Goal: Transaction & Acquisition: Purchase product/service

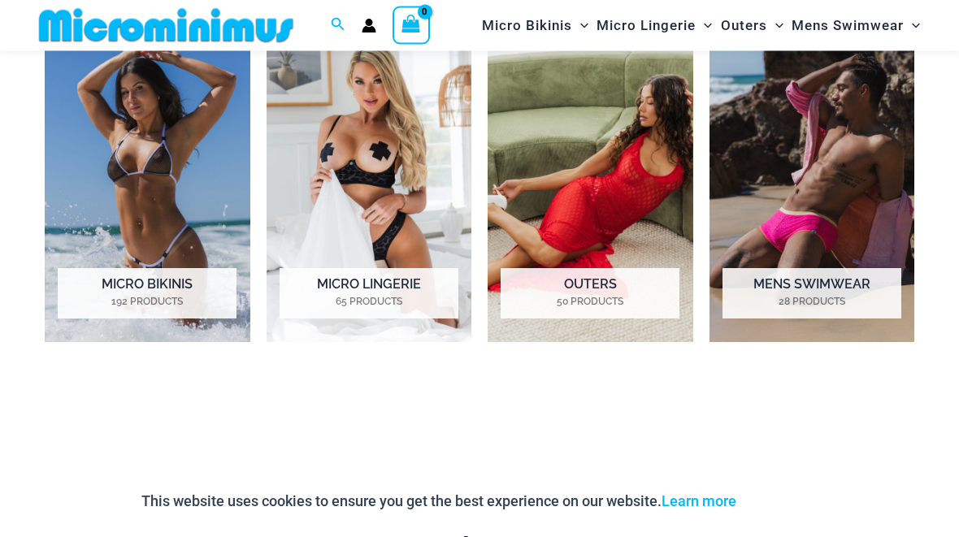
scroll to position [772, 0]
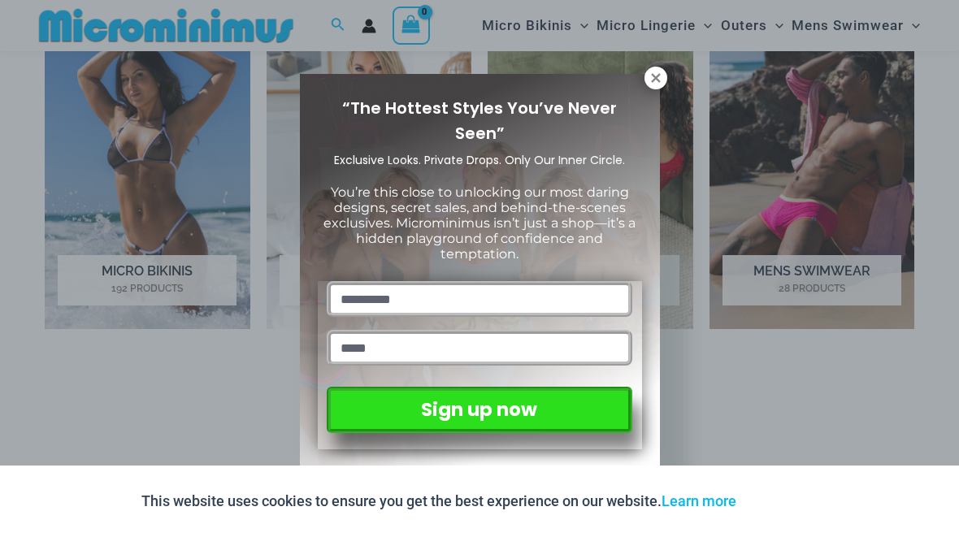
click at [658, 83] on icon at bounding box center [655, 78] width 15 height 15
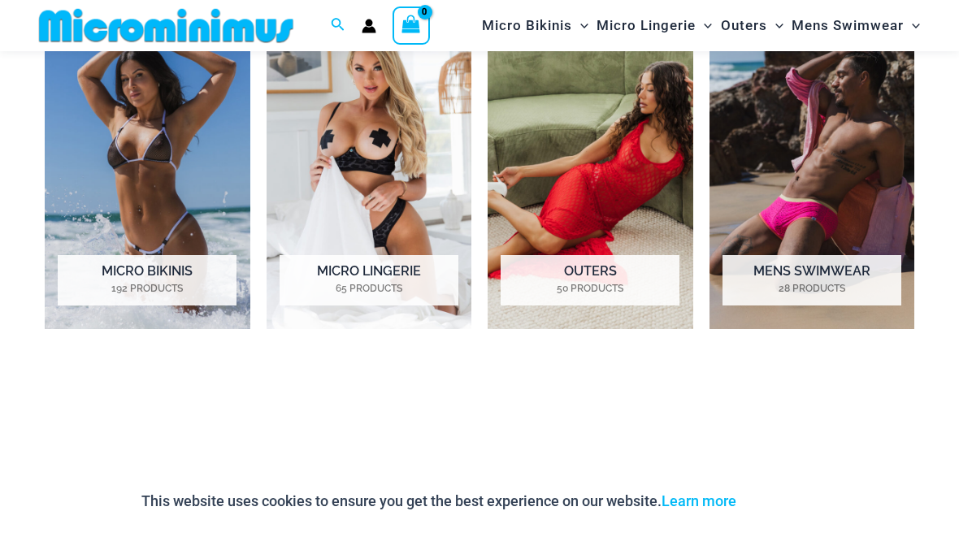
click at [422, 193] on img "Visit product category Micro Lingerie" at bounding box center [369, 169] width 206 height 319
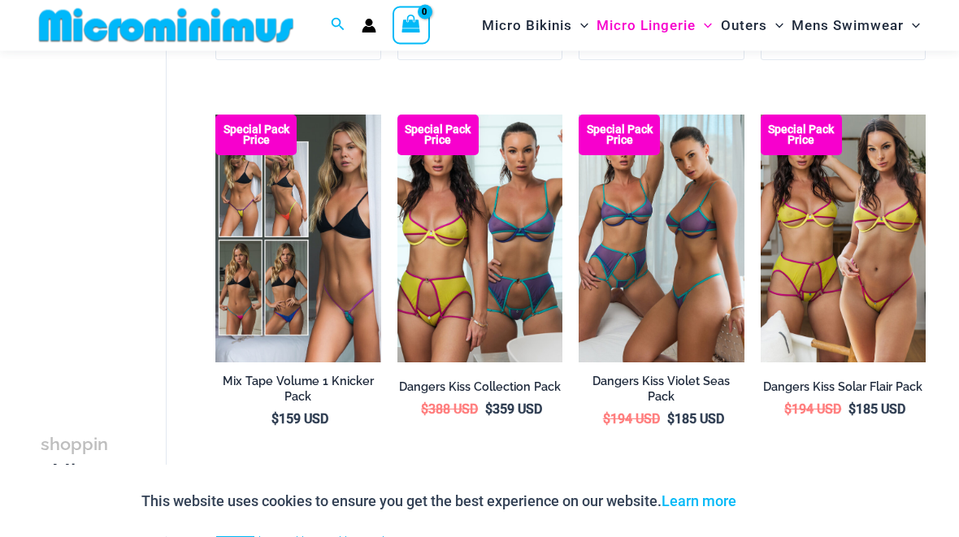
scroll to position [3081, 0]
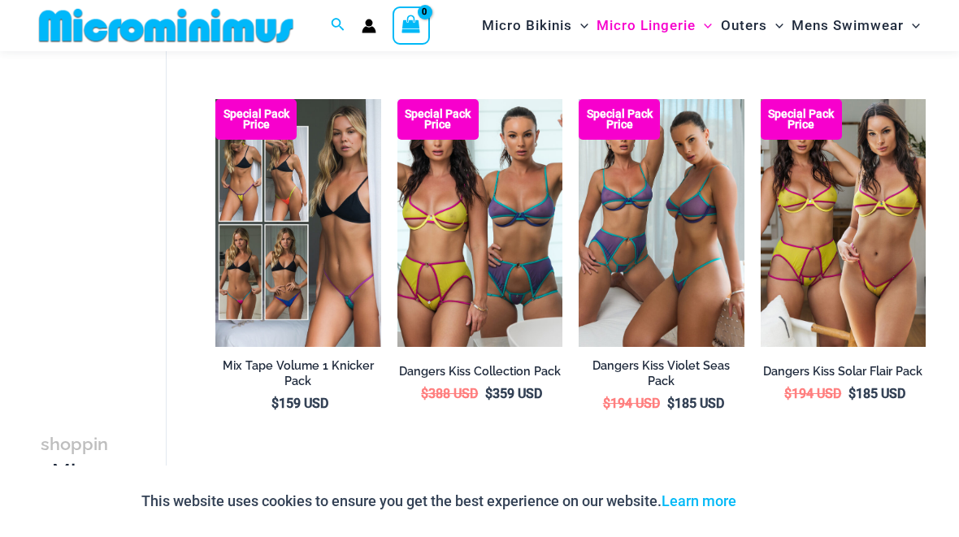
click at [282, 504] on link "2" at bounding box center [278, 506] width 37 height 37
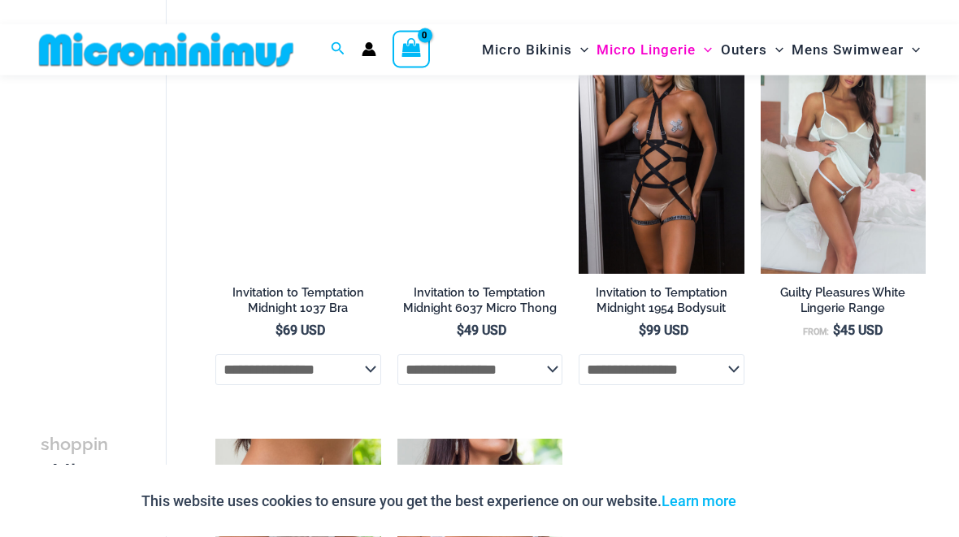
scroll to position [1389, 0]
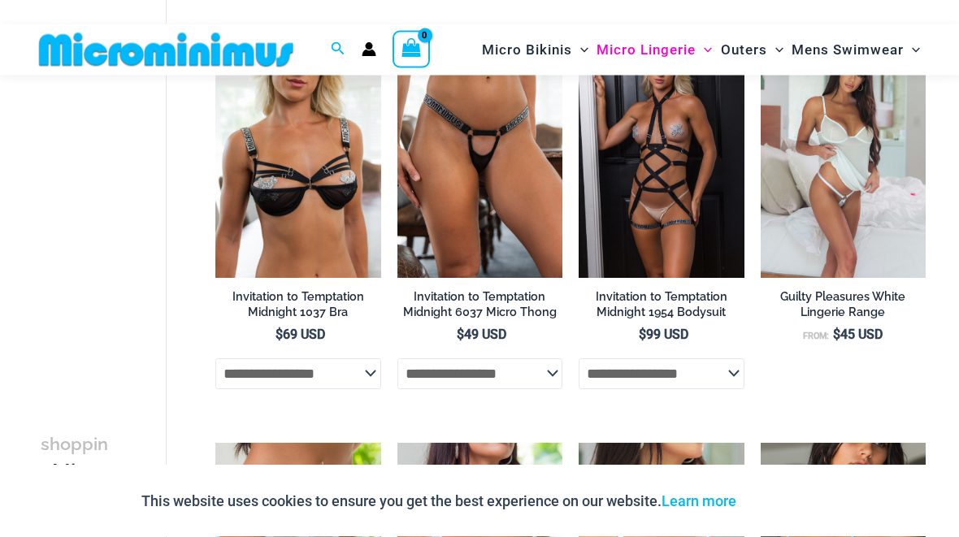
click at [397, 31] on img at bounding box center [397, 31] width 0 height 0
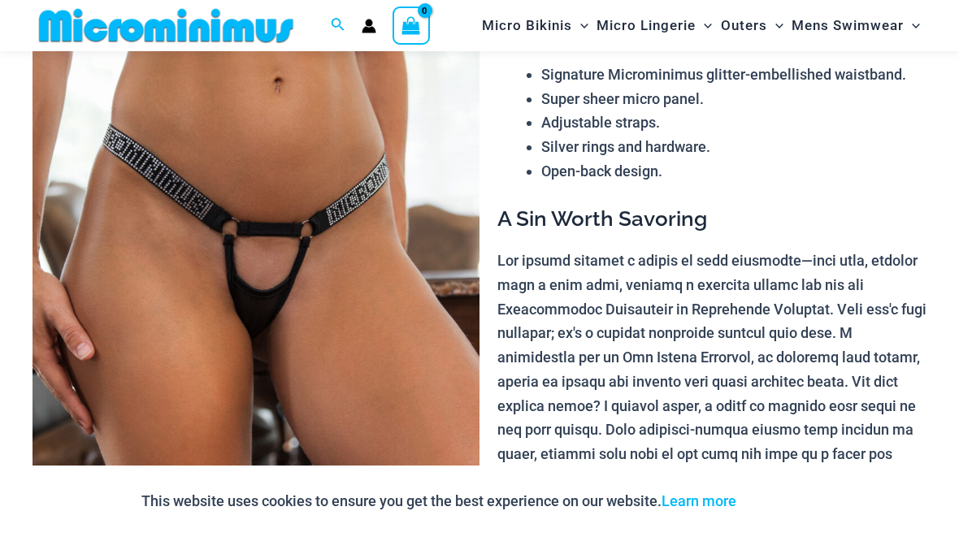
scroll to position [152, 0]
